Goal: Find specific page/section: Find specific page/section

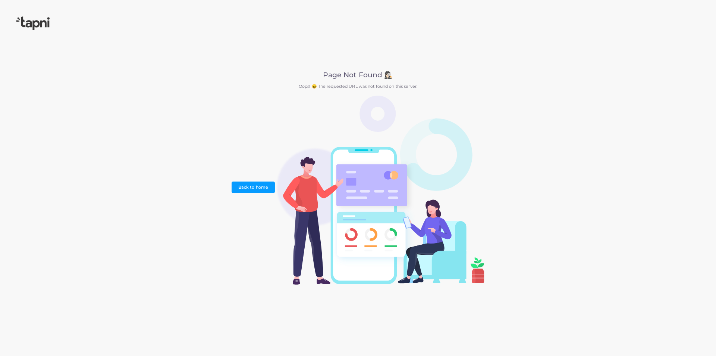
click at [28, 73] on div "Page Not Found 🕵🏻‍♀️ Oops! 😖 The requested URL was not found on this server. Ba…" at bounding box center [358, 178] width 716 height 356
